Goal: Task Accomplishment & Management: Manage account settings

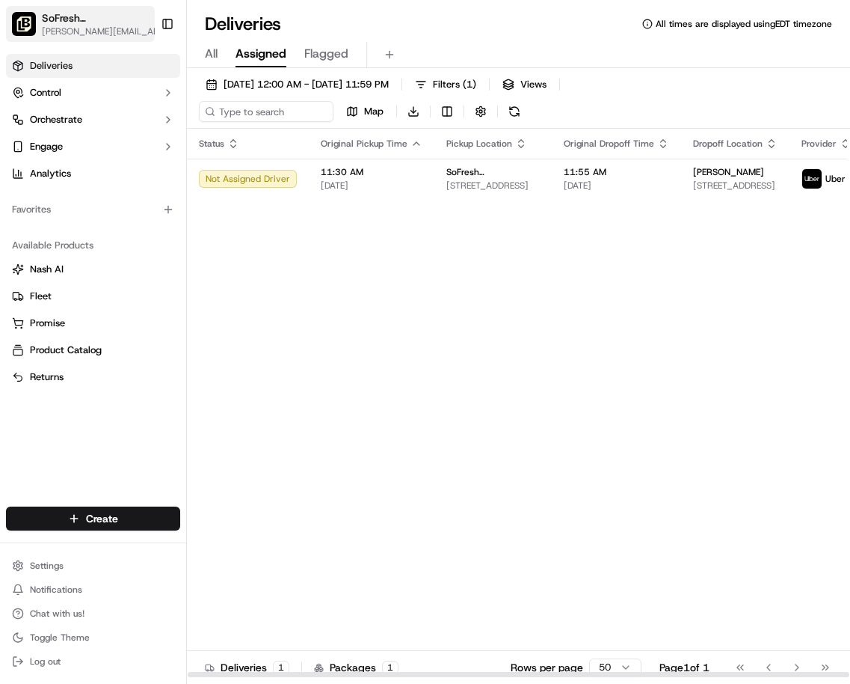
click at [109, 37] on button "SoFresh ([GEOGRAPHIC_DATA] Orlando - [GEOGRAPHIC_DATA]) [PERSON_NAME][EMAIL_ADD…" at bounding box center [80, 24] width 149 height 36
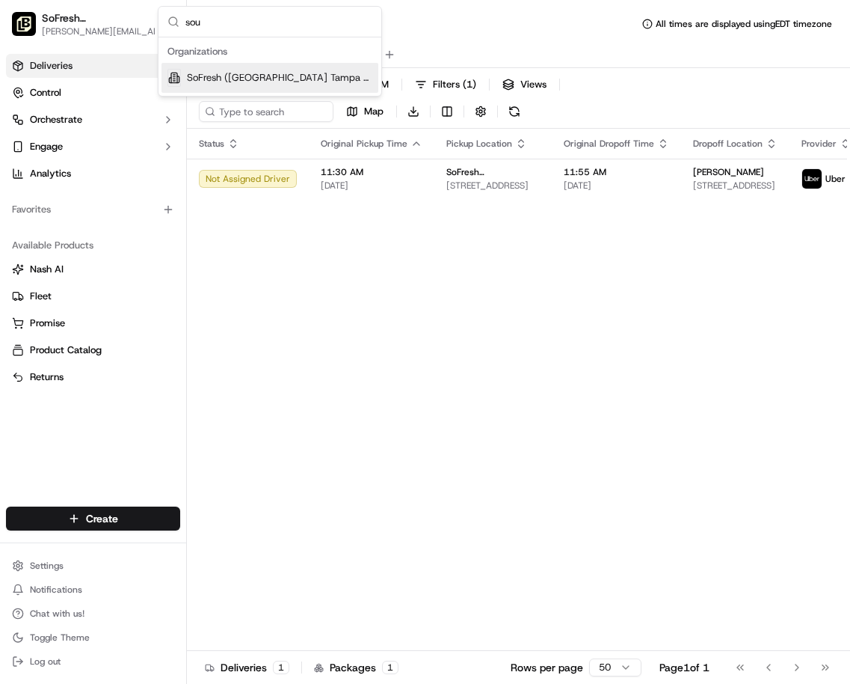
type input "sou"
click at [246, 78] on span "SoFresh ([GEOGRAPHIC_DATA] Tampa - [GEOGRAPHIC_DATA][PERSON_NAME])" at bounding box center [279, 77] width 185 height 13
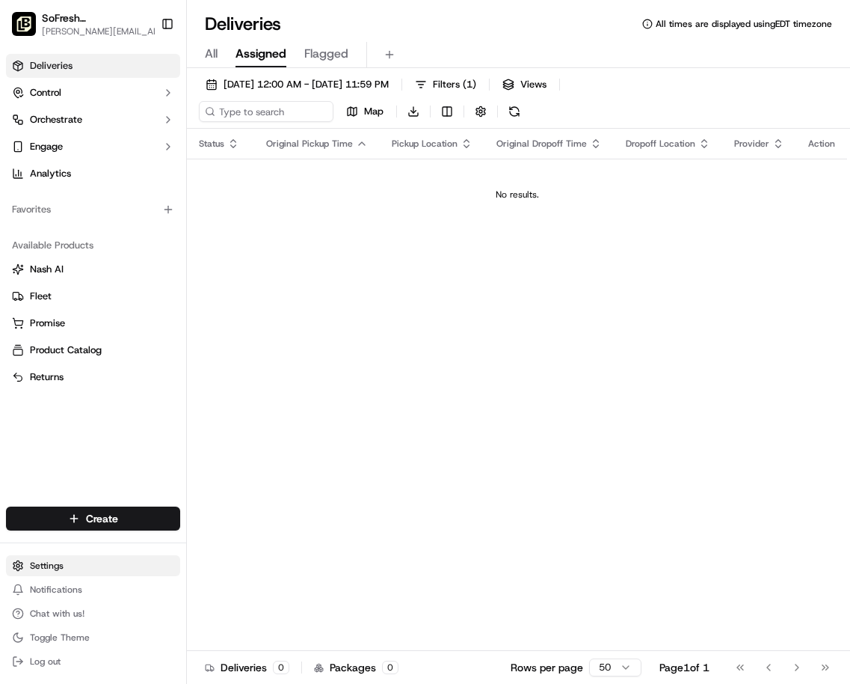
click at [55, 562] on html "SoFresh ([GEOGRAPHIC_DATA] Tampa - South [PERSON_NAME]) [PERSON_NAME][EMAIL_ADD…" at bounding box center [425, 342] width 850 height 684
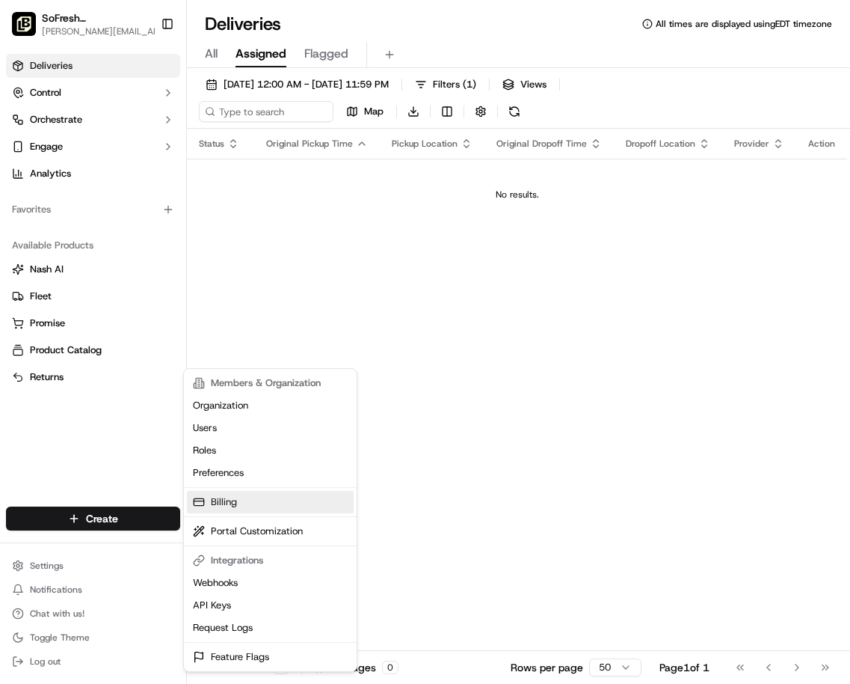
click at [224, 499] on link "Billing" at bounding box center [270, 502] width 167 height 22
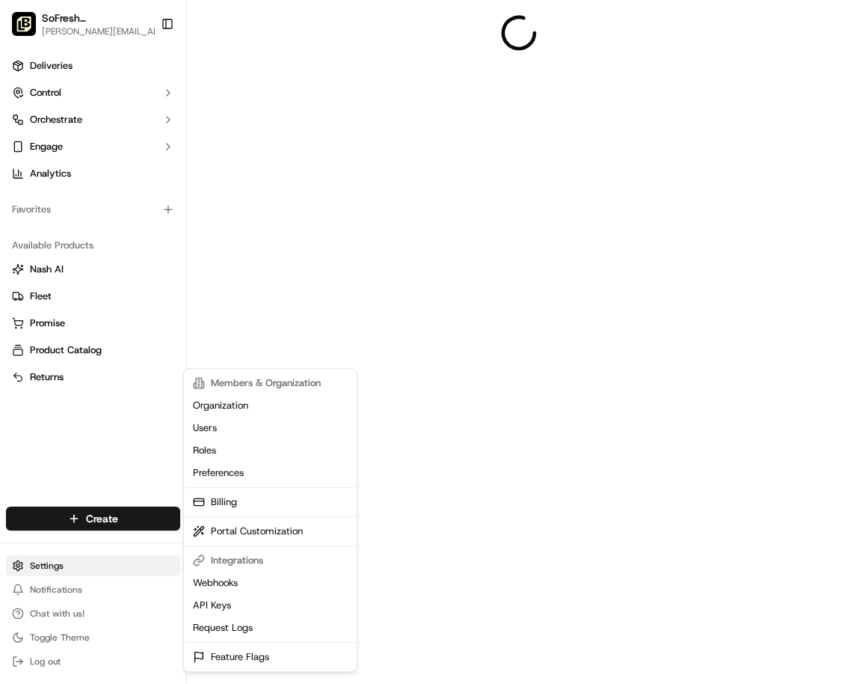
click at [45, 565] on html "SoFresh ([GEOGRAPHIC_DATA] Tampa - South [PERSON_NAME]) [PERSON_NAME][EMAIL_ADD…" at bounding box center [425, 342] width 850 height 684
click at [56, 402] on html "SoFresh ([GEOGRAPHIC_DATA] Tampa - South [PERSON_NAME]) [PERSON_NAME][EMAIL_ADD…" at bounding box center [425, 342] width 850 height 684
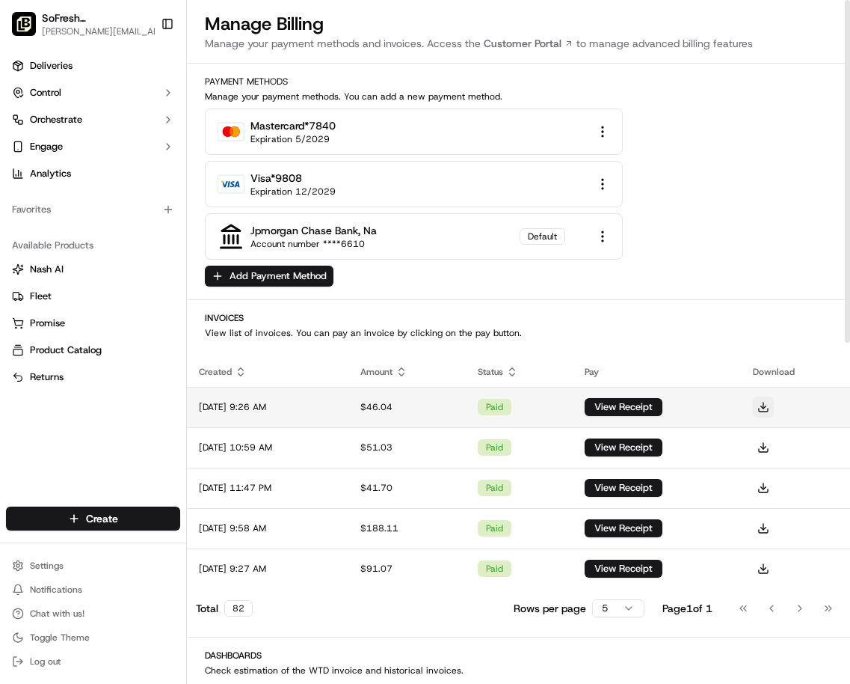
click at [773, 404] on button at bounding box center [763, 406] width 21 height 21
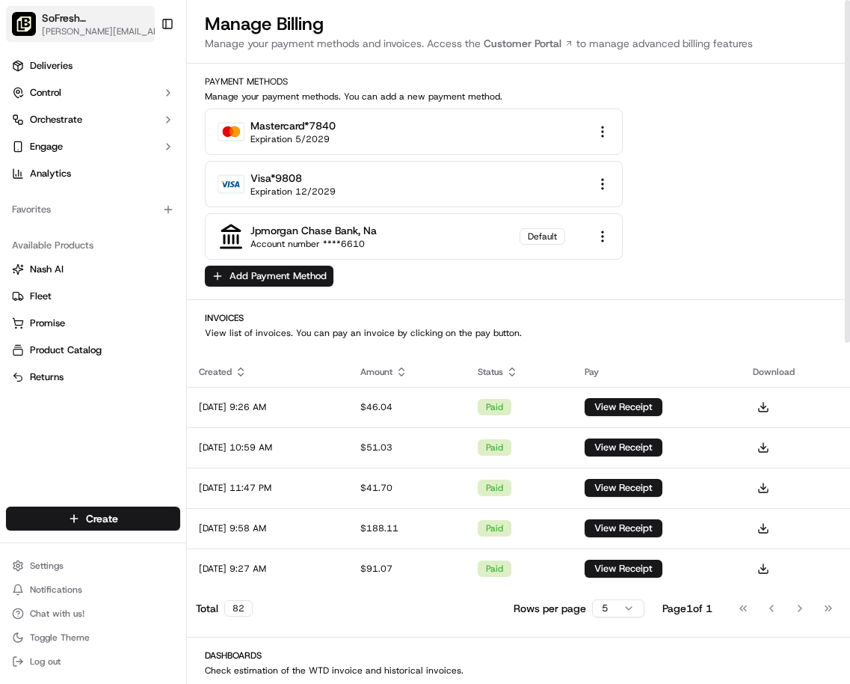
click at [94, 28] on span "[PERSON_NAME][EMAIL_ADDRESS][DOMAIN_NAME]" at bounding box center [103, 31] width 123 height 12
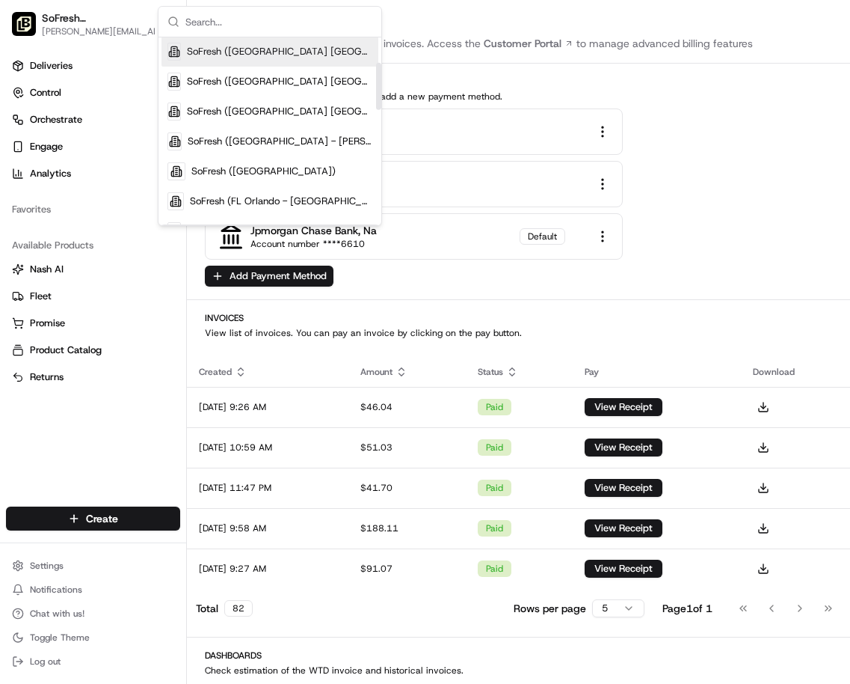
scroll to position [122, 0]
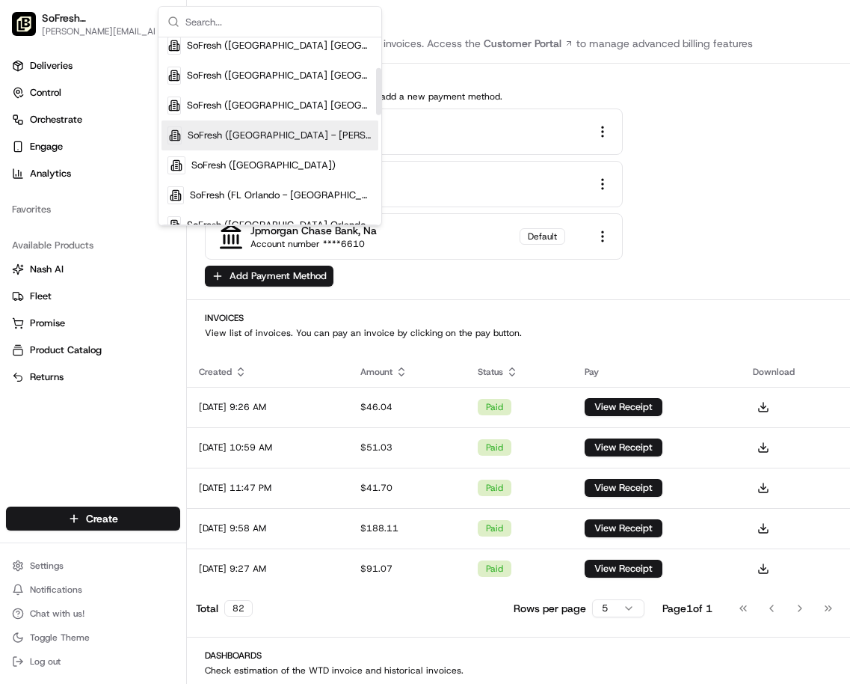
click at [253, 137] on span "SoFresh ([GEOGRAPHIC_DATA] - [PERSON_NAME])" at bounding box center [280, 135] width 185 height 13
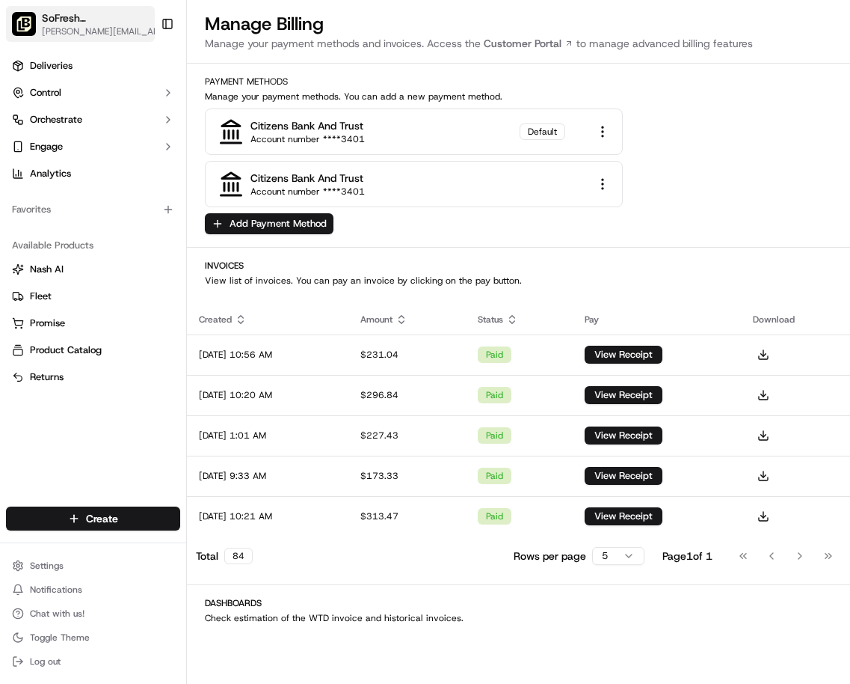
click at [102, 25] on span "[PERSON_NAME][EMAIL_ADDRESS][DOMAIN_NAME]" at bounding box center [103, 31] width 123 height 12
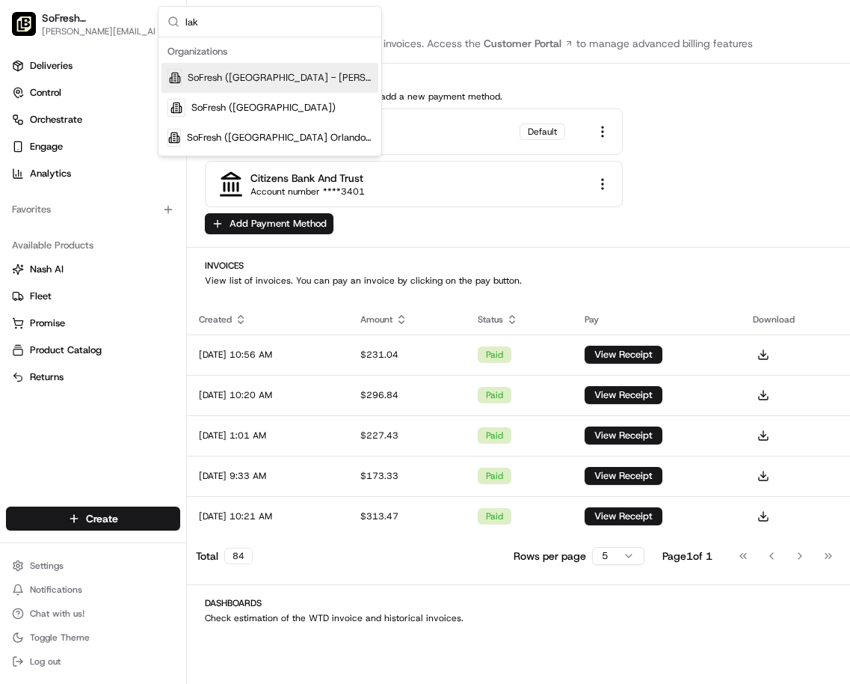
type input "lak"
click at [230, 78] on span "SoFresh ([GEOGRAPHIC_DATA] - [PERSON_NAME])" at bounding box center [280, 77] width 185 height 13
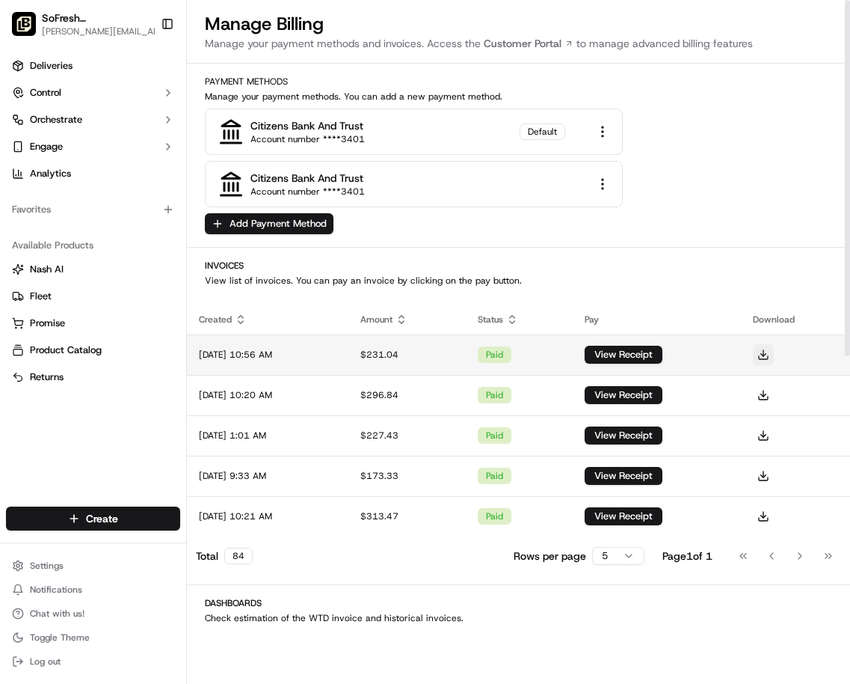
click at [773, 354] on button at bounding box center [763, 354] width 21 height 21
